Goal: Information Seeking & Learning: Learn about a topic

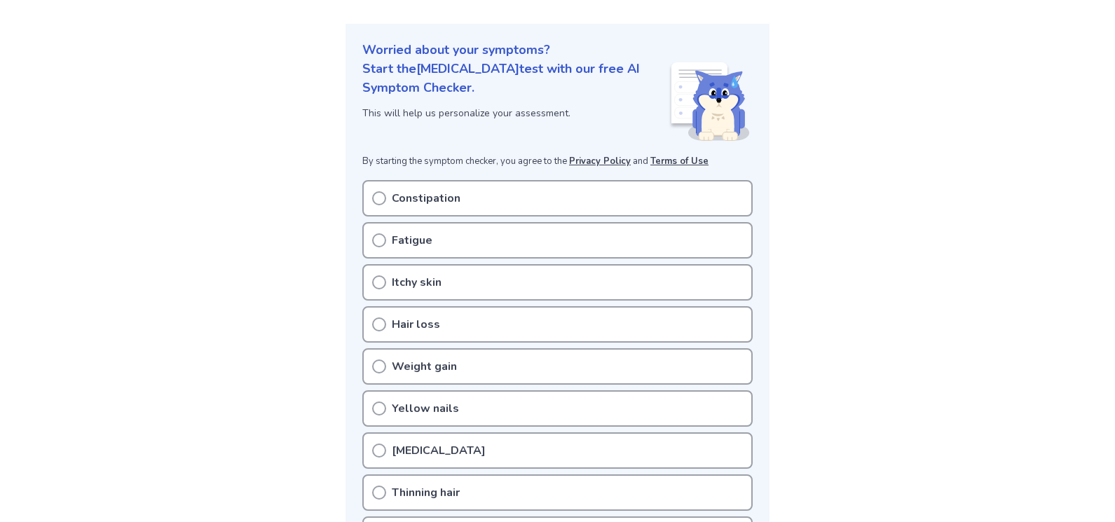
scroll to position [210, 0]
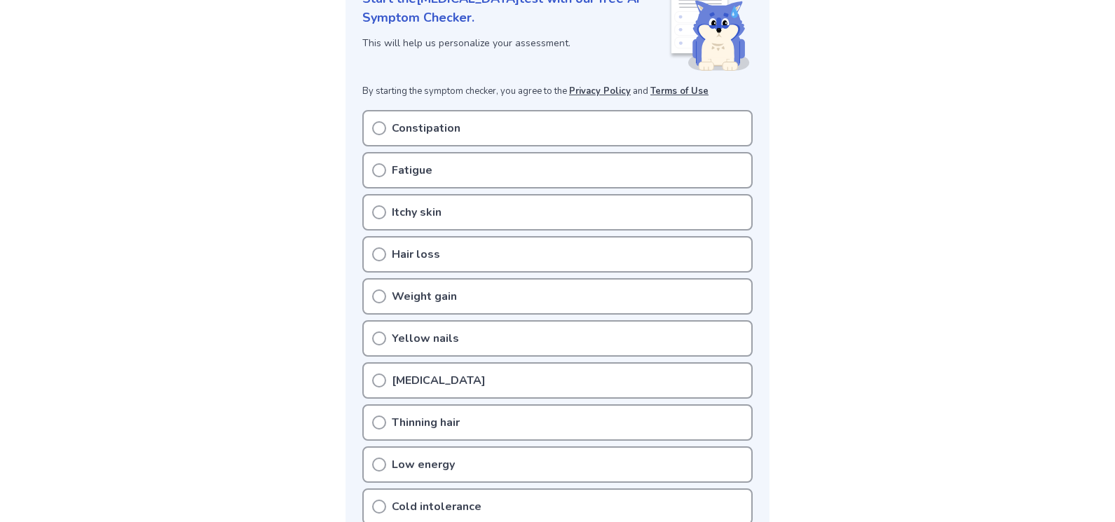
click at [407, 179] on div "Fatigue" at bounding box center [557, 170] width 390 height 36
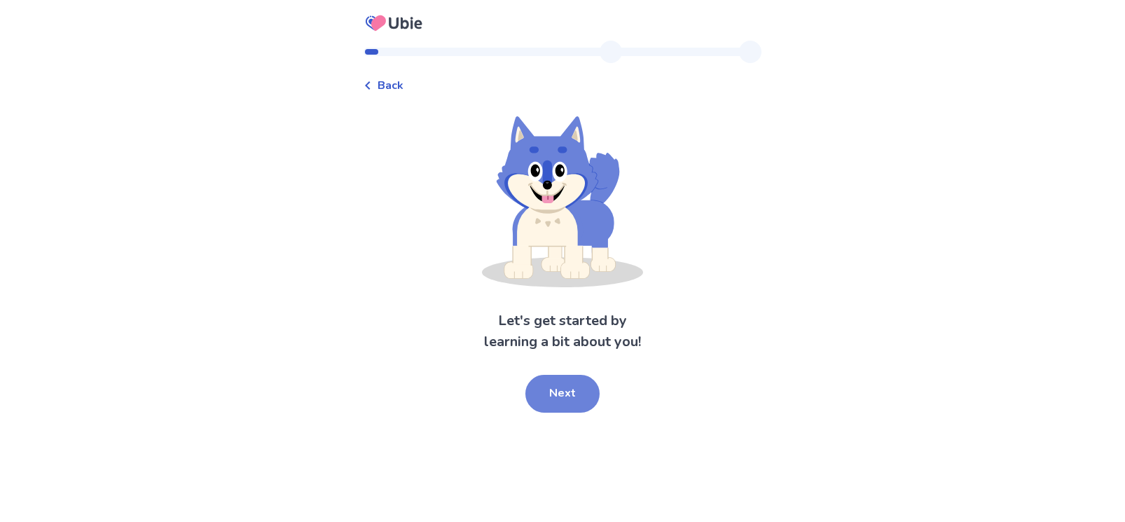
click at [584, 390] on button "Next" at bounding box center [563, 394] width 74 height 38
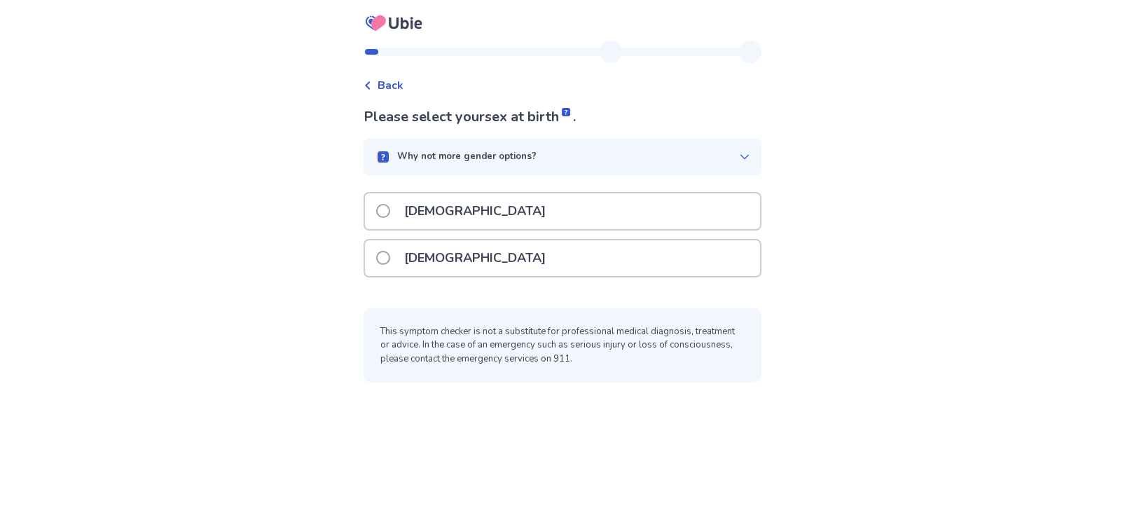
click at [474, 253] on div "[DEMOGRAPHIC_DATA]" at bounding box center [562, 258] width 395 height 36
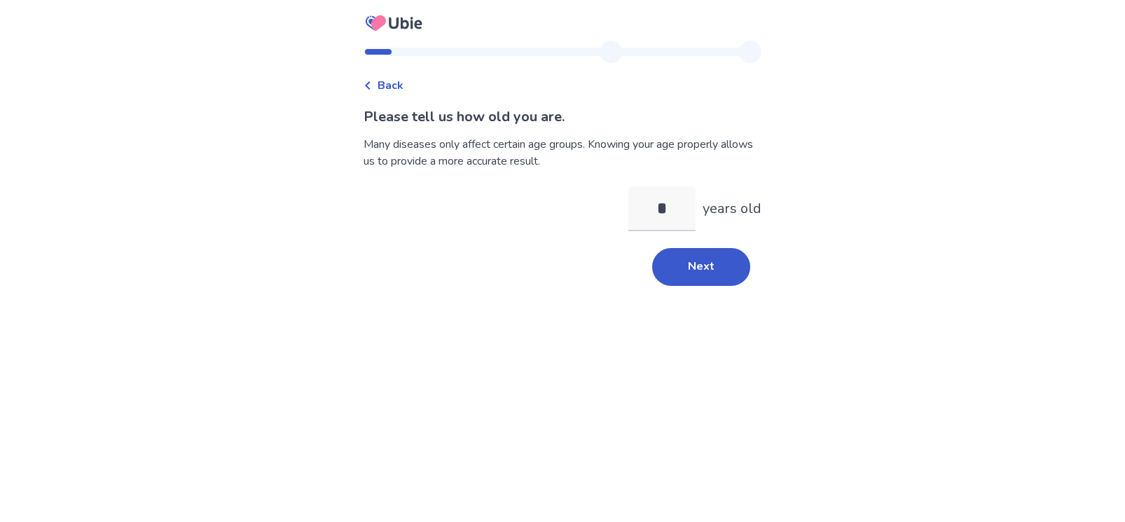
type input "**"
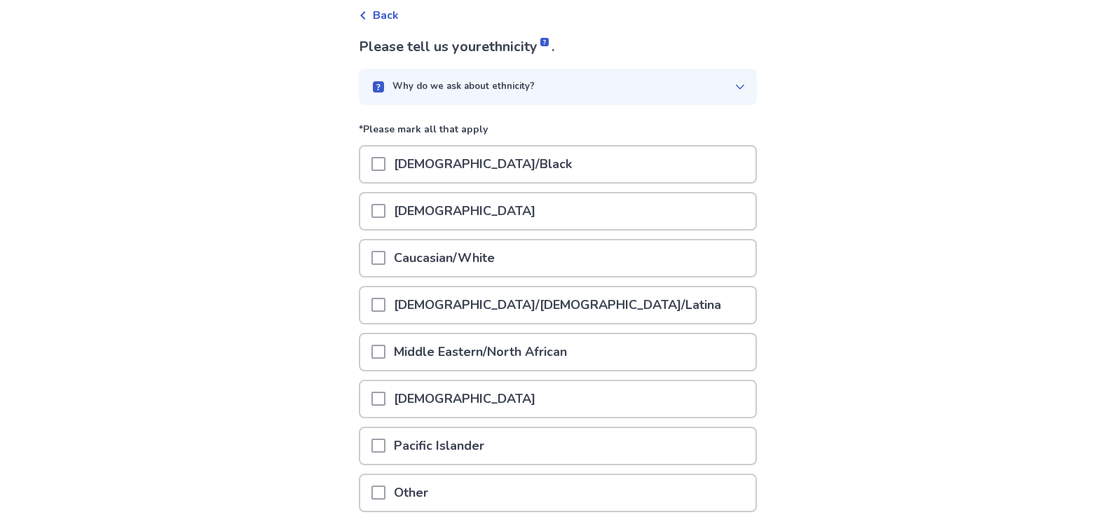
click at [532, 262] on div "Caucasian/White" at bounding box center [557, 258] width 395 height 36
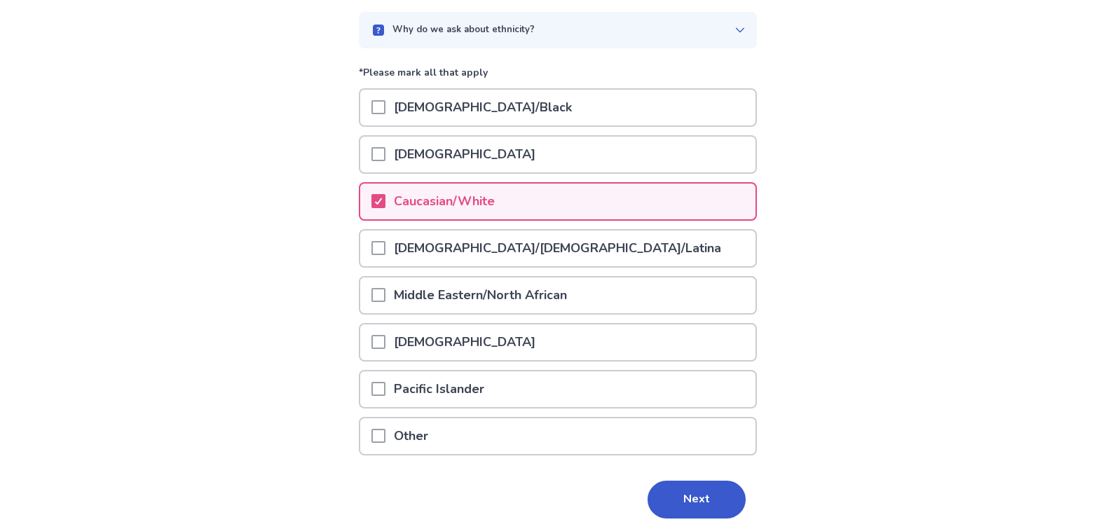
scroll to position [185, 0]
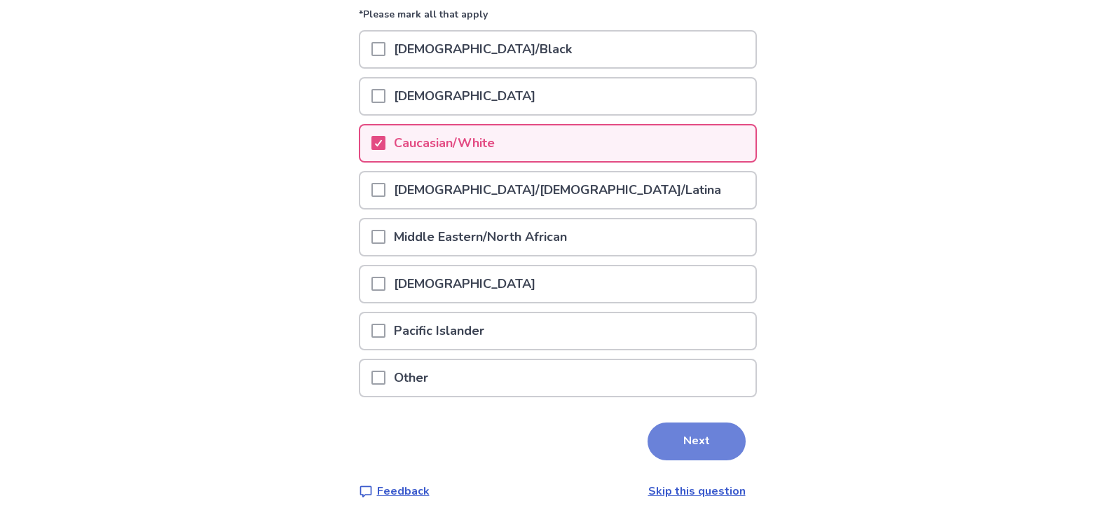
click at [701, 447] on button "Next" at bounding box center [696, 442] width 98 height 38
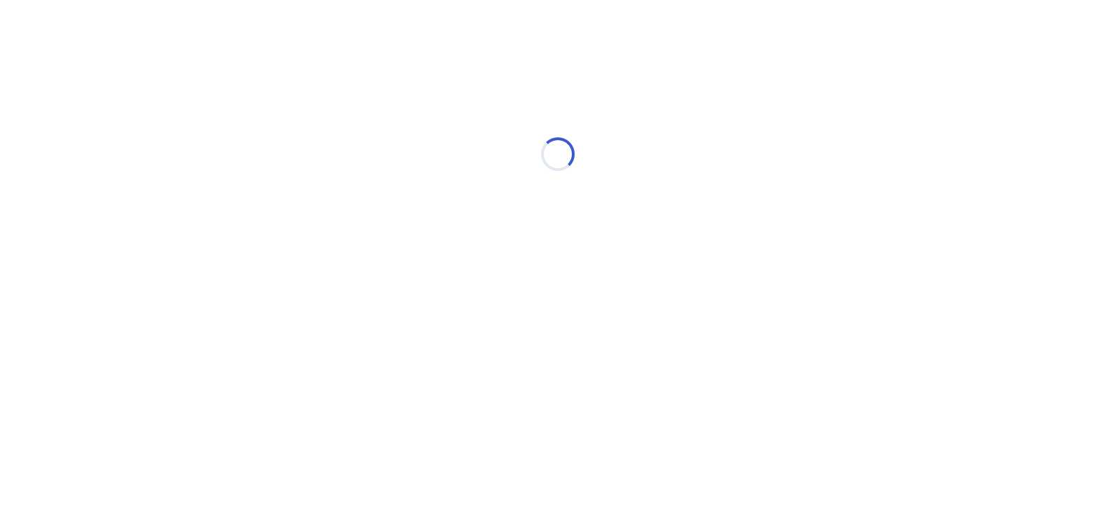
scroll to position [0, 0]
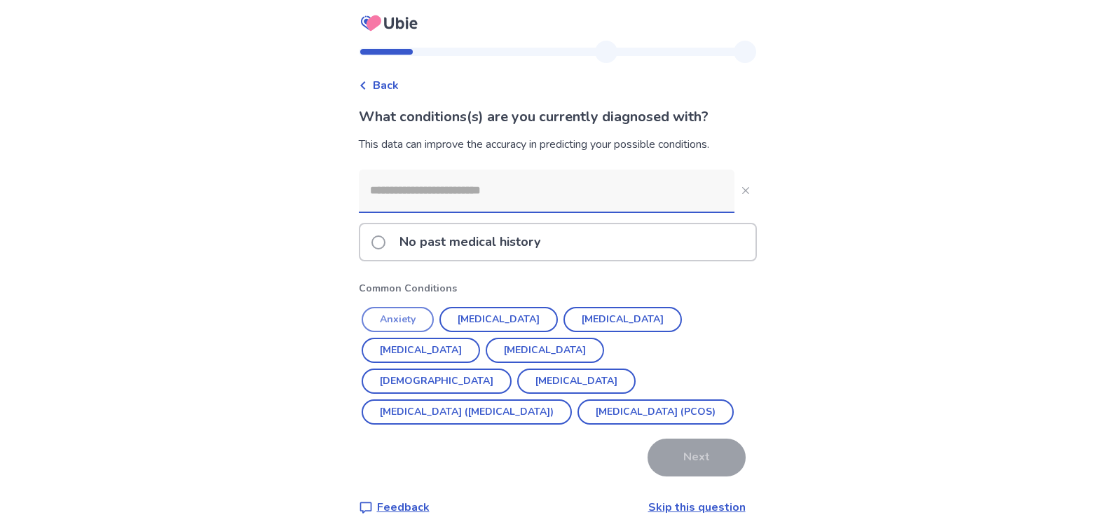
click at [408, 325] on button "Anxiety" at bounding box center [398, 319] width 72 height 25
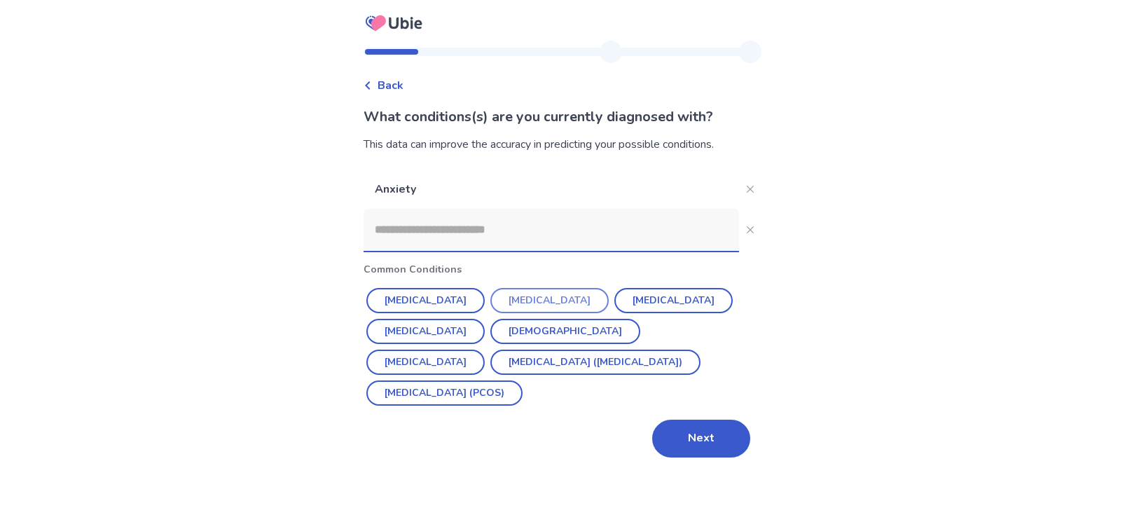
click at [520, 306] on button "[MEDICAL_DATA]" at bounding box center [549, 300] width 118 height 25
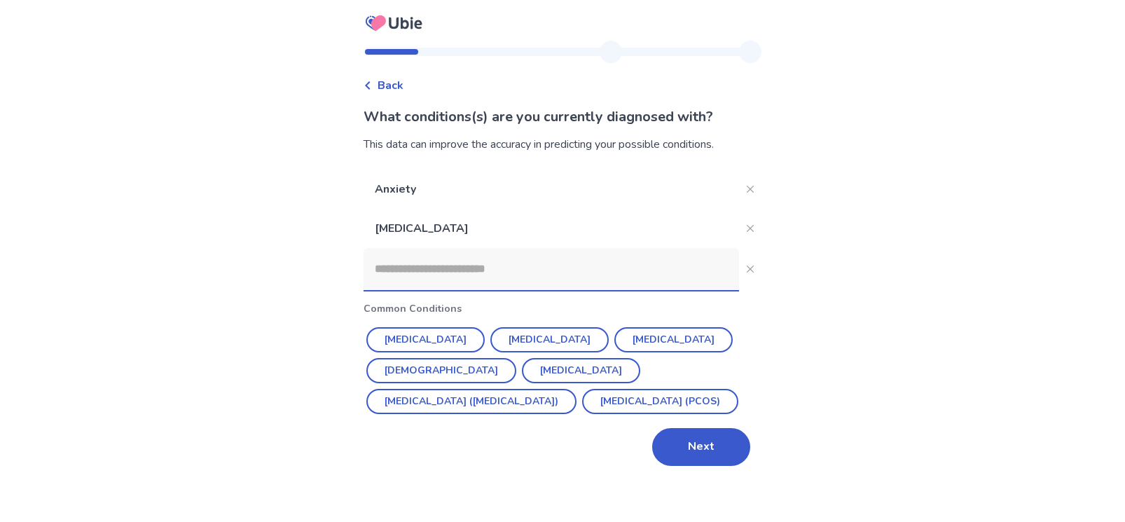
click at [585, 264] on input at bounding box center [552, 269] width 376 height 42
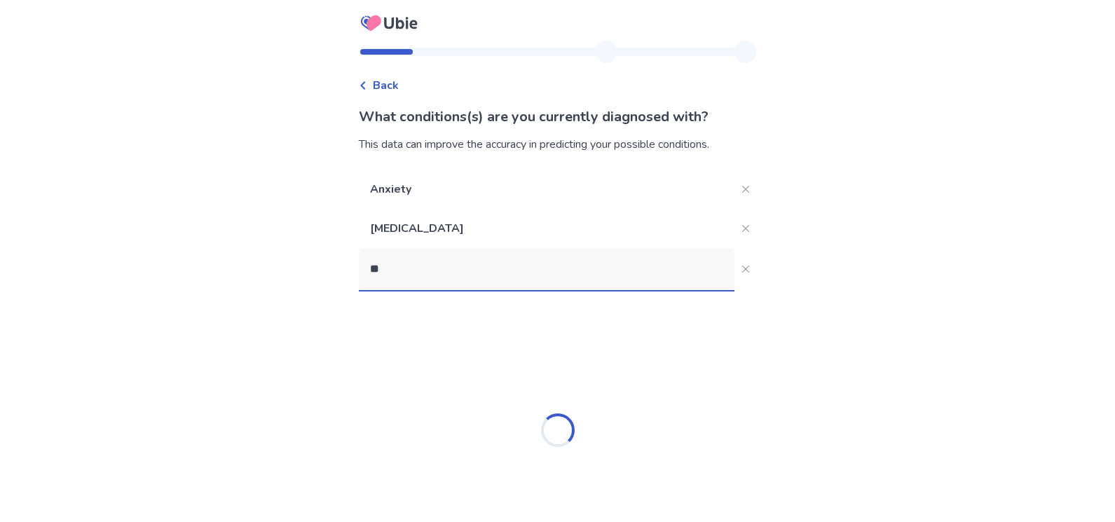
type input "*"
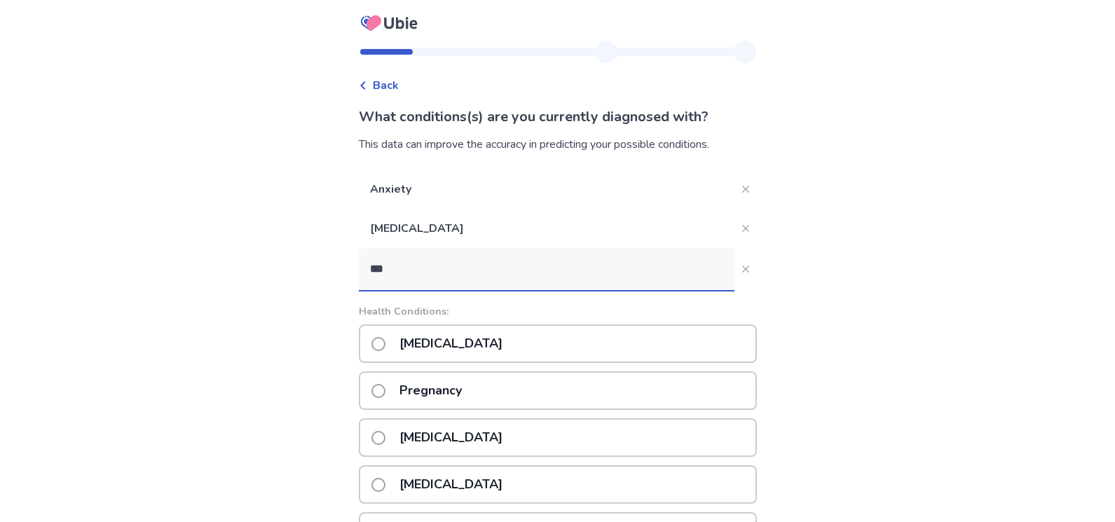
type input "****"
click at [511, 448] on p "[MEDICAL_DATA]" at bounding box center [451, 438] width 120 height 36
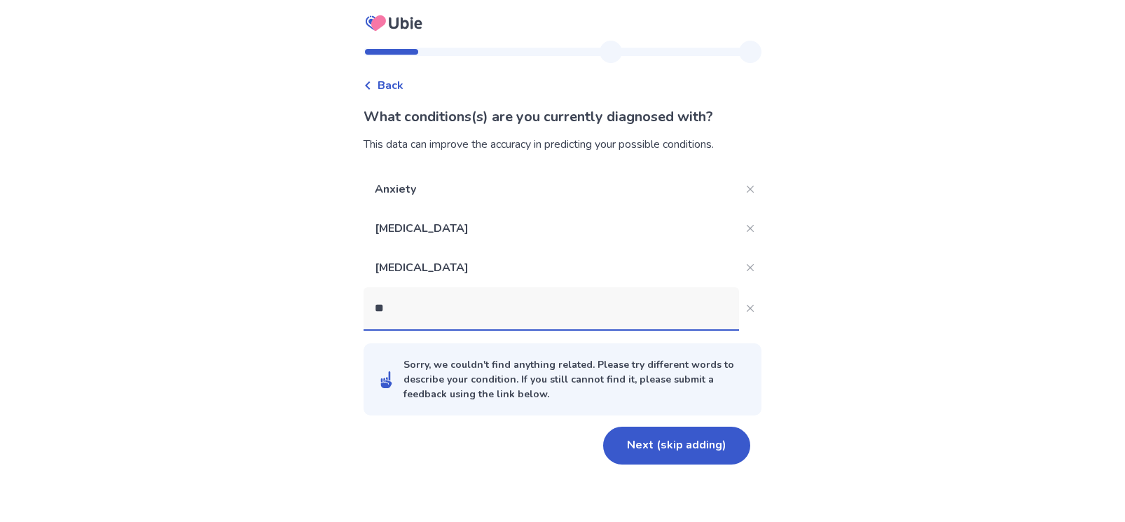
type input "*"
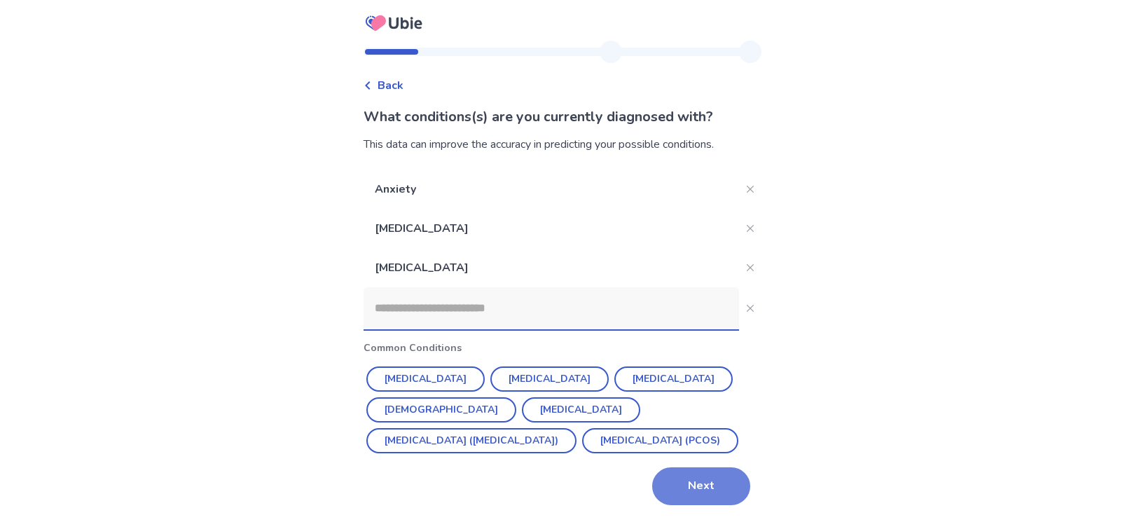
click at [712, 492] on button "Next" at bounding box center [701, 486] width 98 height 38
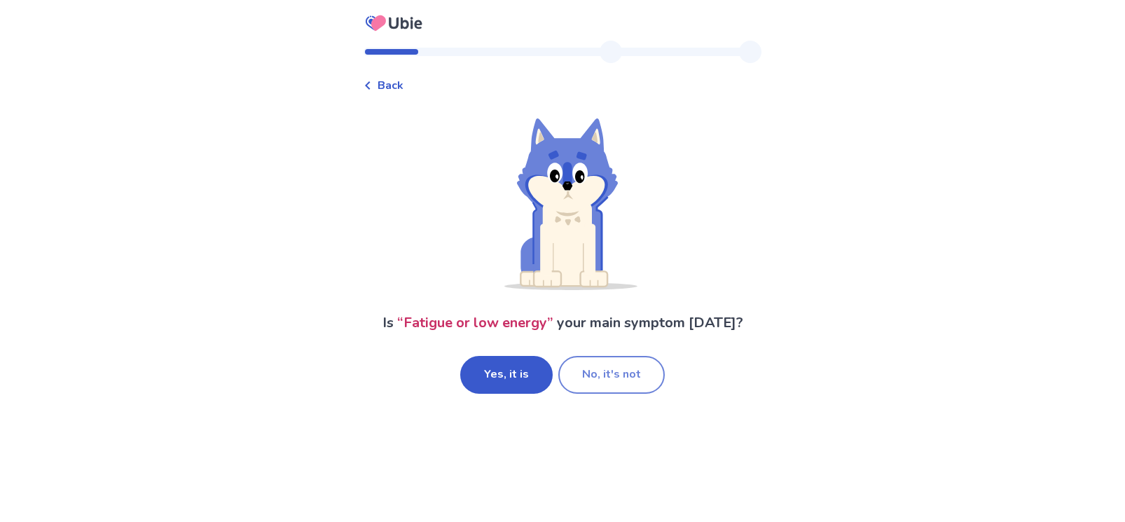
click at [603, 377] on button "No, it's not" at bounding box center [611, 375] width 107 height 38
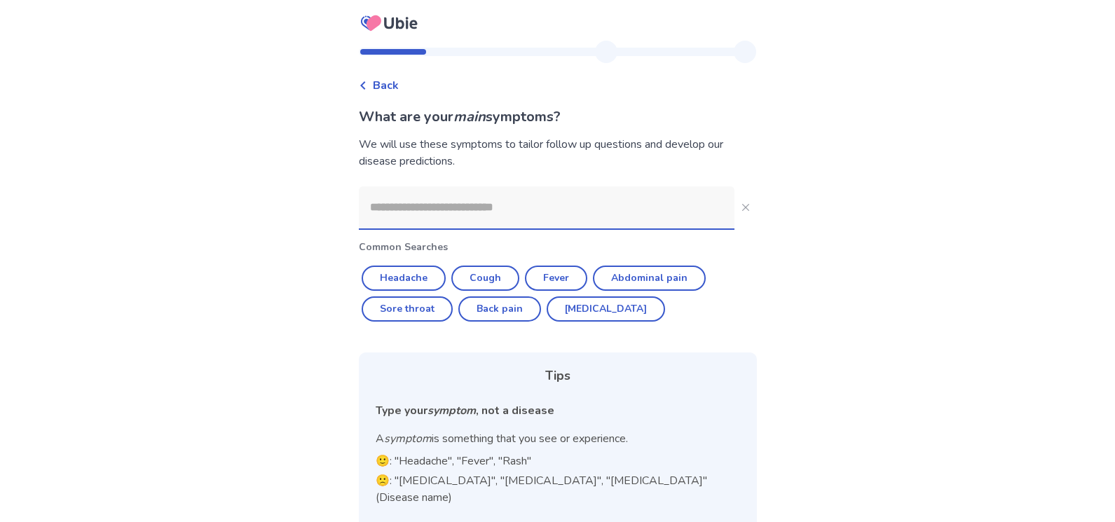
click at [494, 210] on input at bounding box center [547, 207] width 376 height 42
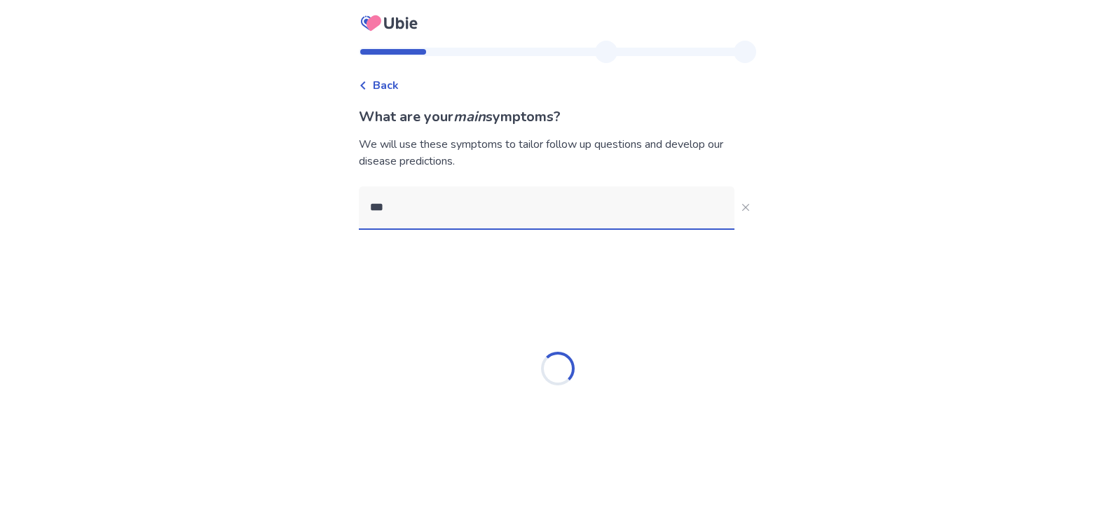
type input "****"
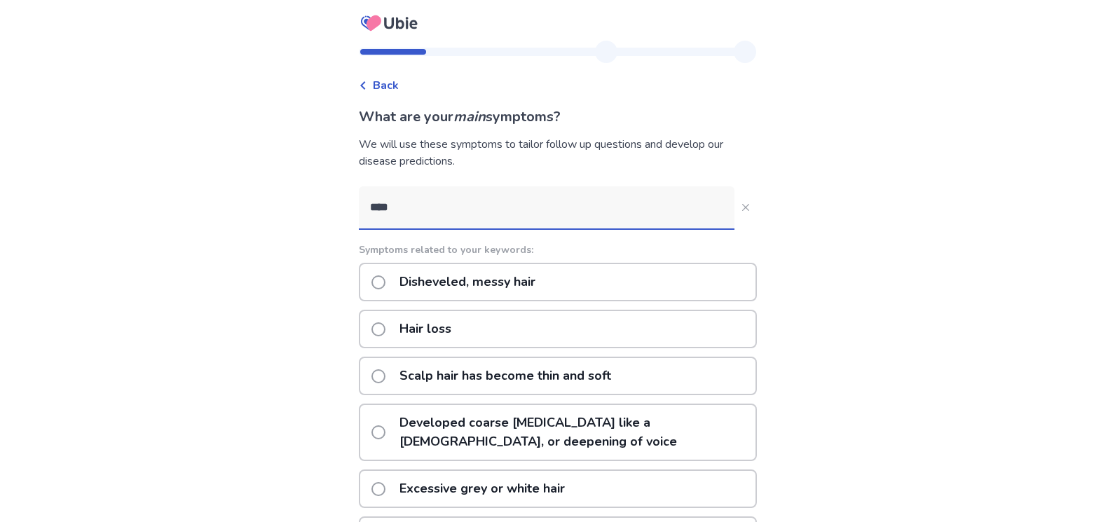
click at [430, 330] on p "Hair loss" at bounding box center [425, 329] width 69 height 36
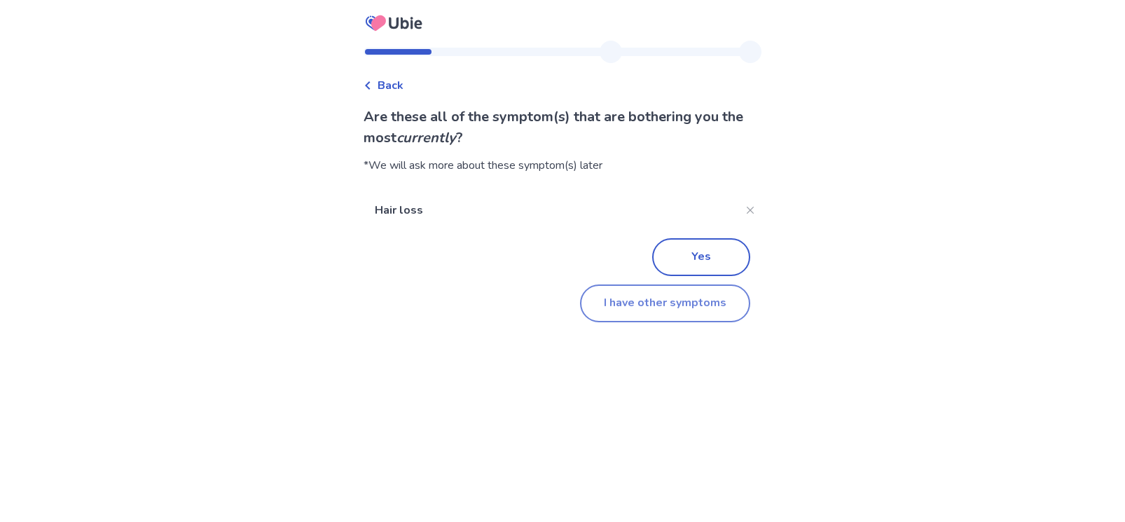
click at [631, 310] on button "I have other symptoms" at bounding box center [665, 303] width 170 height 38
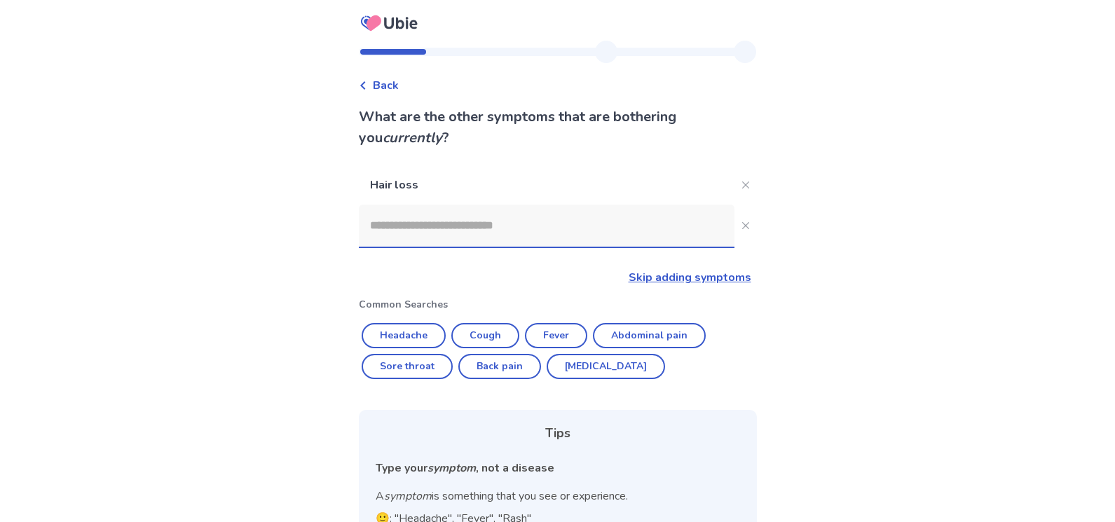
click at [483, 245] on input at bounding box center [547, 226] width 376 height 42
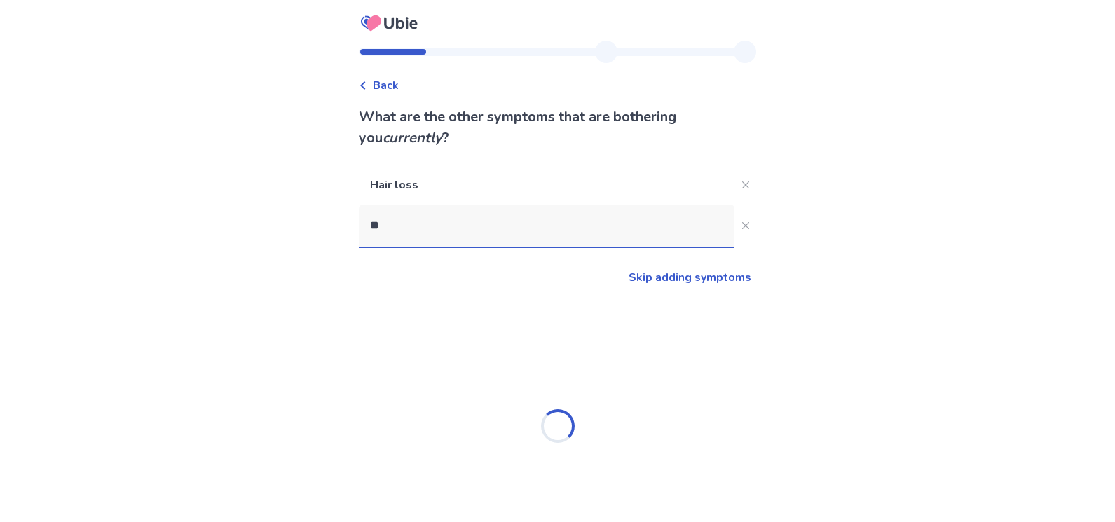
type input "***"
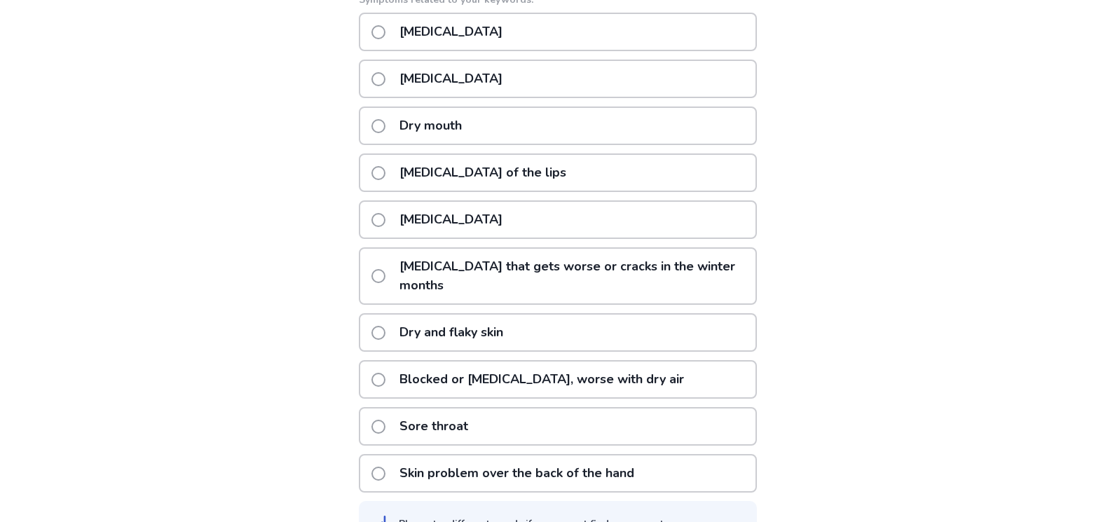
scroll to position [330, 0]
